Goal: Task Accomplishment & Management: Complete application form

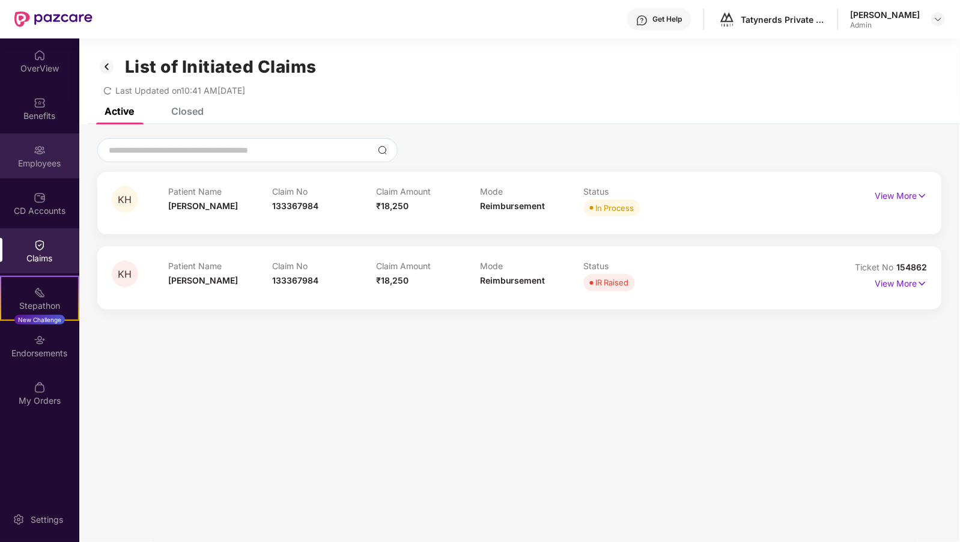
click at [37, 153] on img at bounding box center [40, 150] width 12 height 12
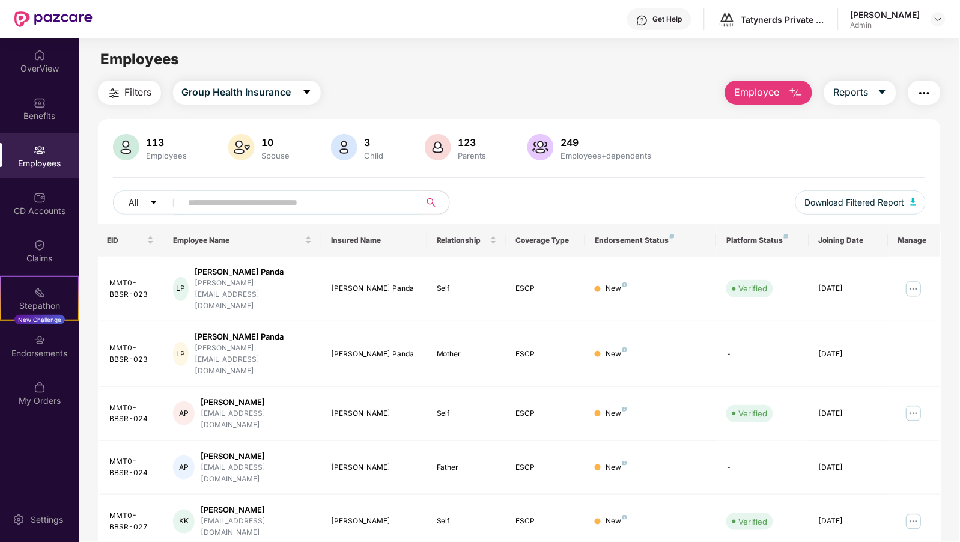
click at [748, 87] on span "Employee" at bounding box center [756, 92] width 45 height 15
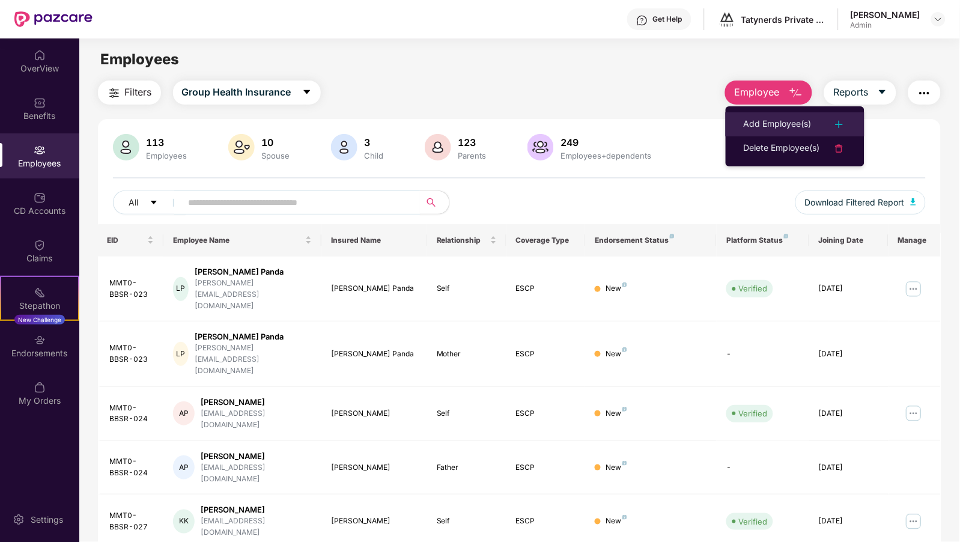
click at [754, 120] on div "Add Employee(s)" at bounding box center [778, 124] width 68 height 14
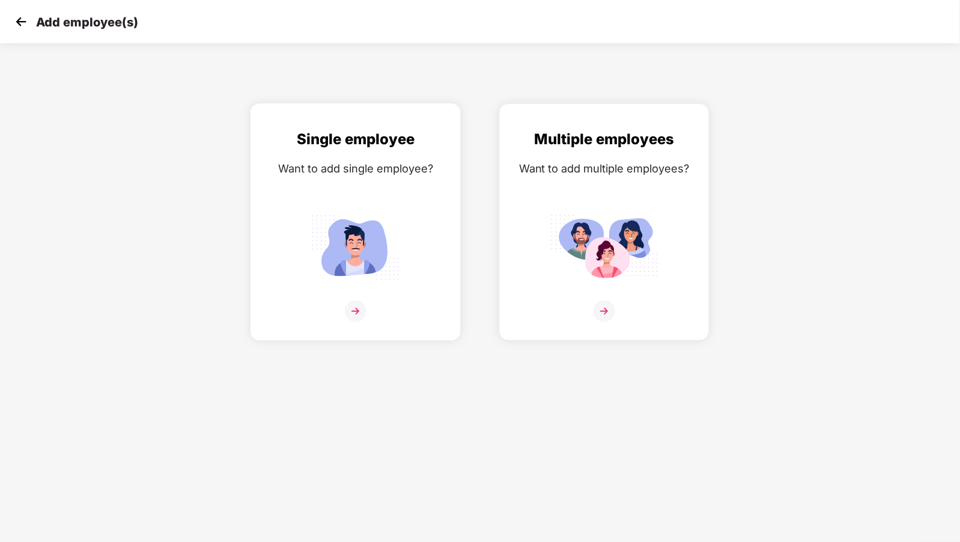
click at [372, 223] on img at bounding box center [356, 247] width 108 height 75
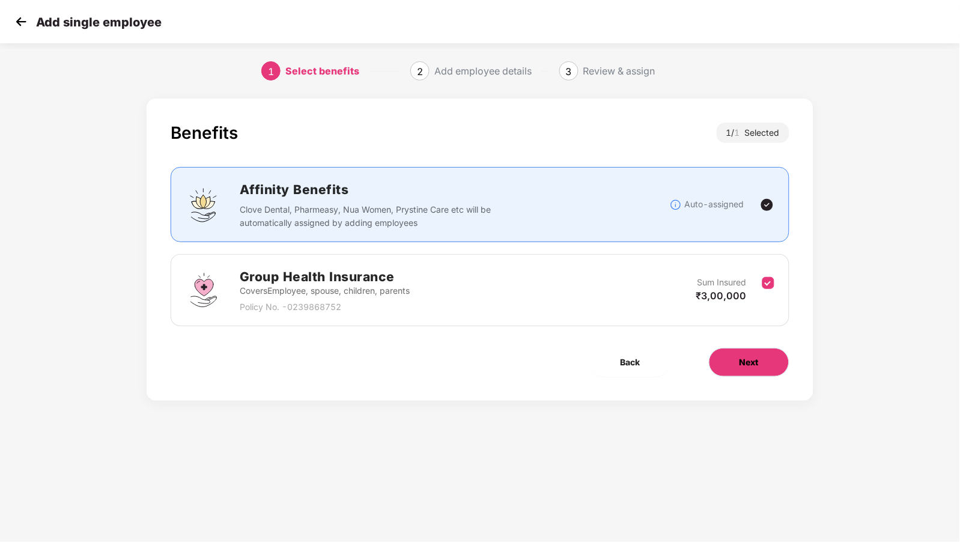
click at [729, 363] on button "Next" at bounding box center [749, 362] width 81 height 29
